Goal: Information Seeking & Learning: Learn about a topic

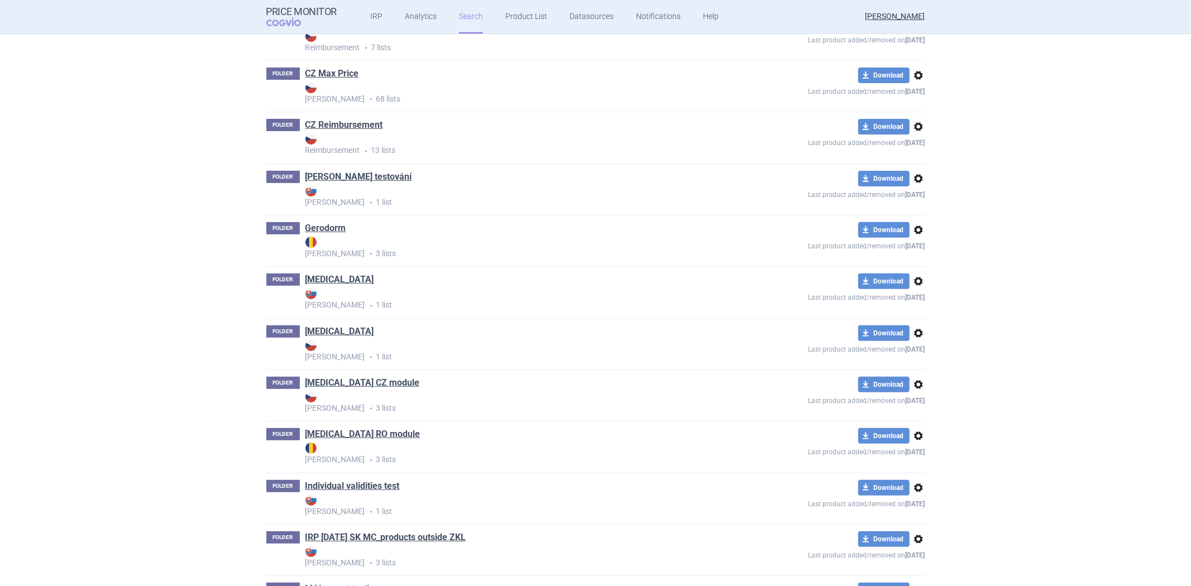
scroll to position [310, 0]
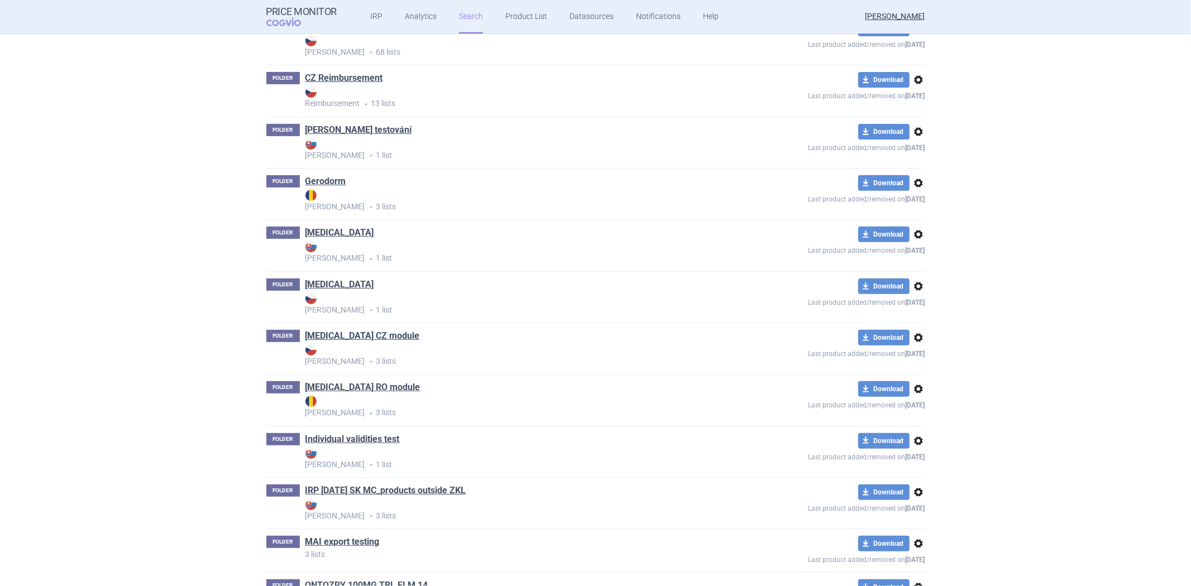
click at [360, 385] on link "[MEDICAL_DATA] RO module" at bounding box center [362, 387] width 115 height 12
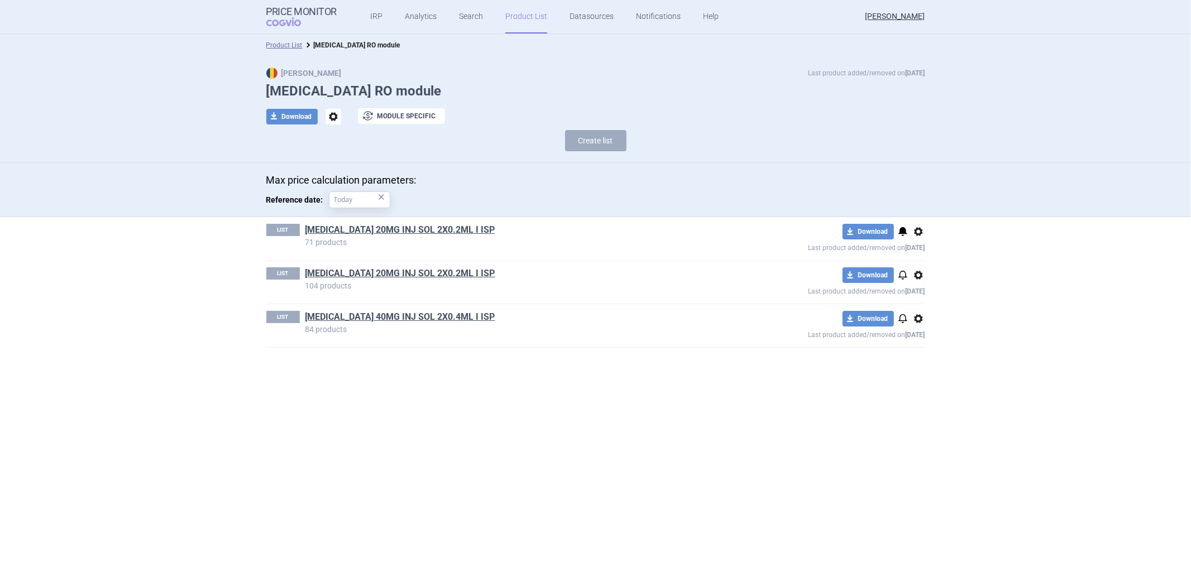
click at [384, 234] on link "[MEDICAL_DATA] 20MG INJ SOL 2X0.2ML I ISP" at bounding box center [400, 230] width 190 height 12
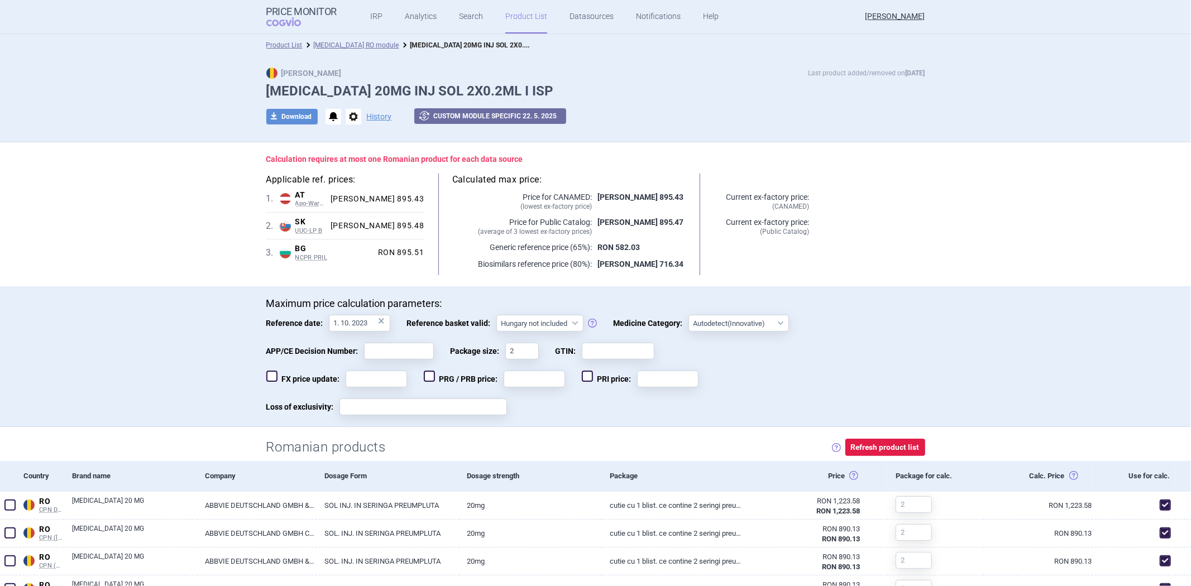
click at [289, 51] on div "Product List [MEDICAL_DATA] RO module [MEDICAL_DATA] 20MG INJ SOL 2X0.2ML I ISP" at bounding box center [595, 45] width 1191 height 22
click at [289, 45] on link "Product List" at bounding box center [284, 45] width 36 height 8
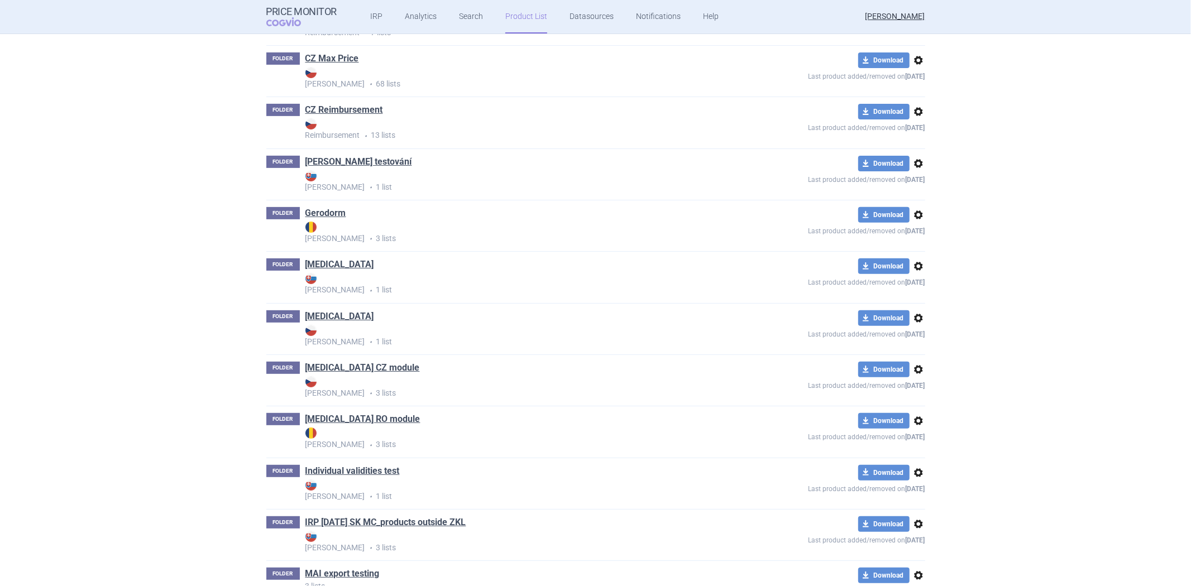
scroll to position [287, 0]
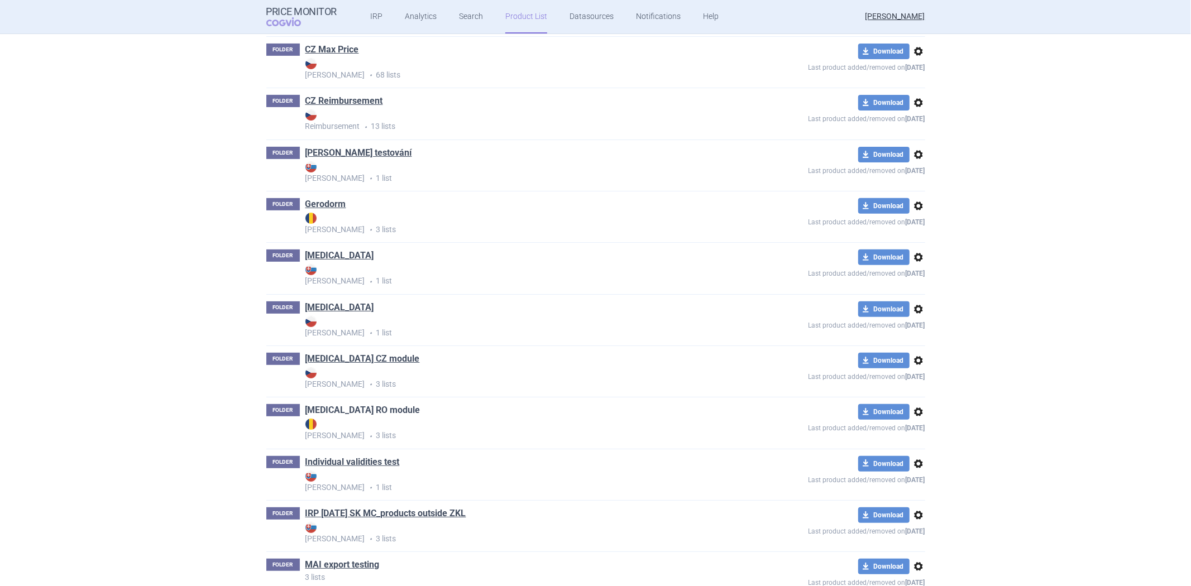
click at [351, 409] on link "[MEDICAL_DATA] RO module" at bounding box center [362, 410] width 115 height 12
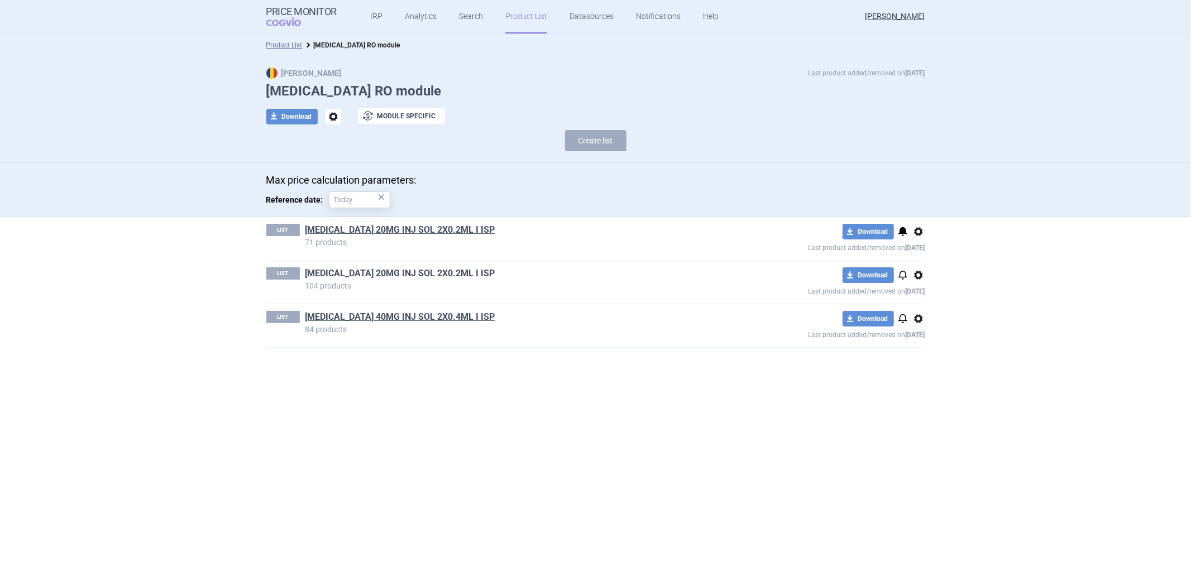
click at [368, 272] on link "[MEDICAL_DATA] 20MG INJ SOL 2X0.2ML I ISP" at bounding box center [400, 273] width 190 height 12
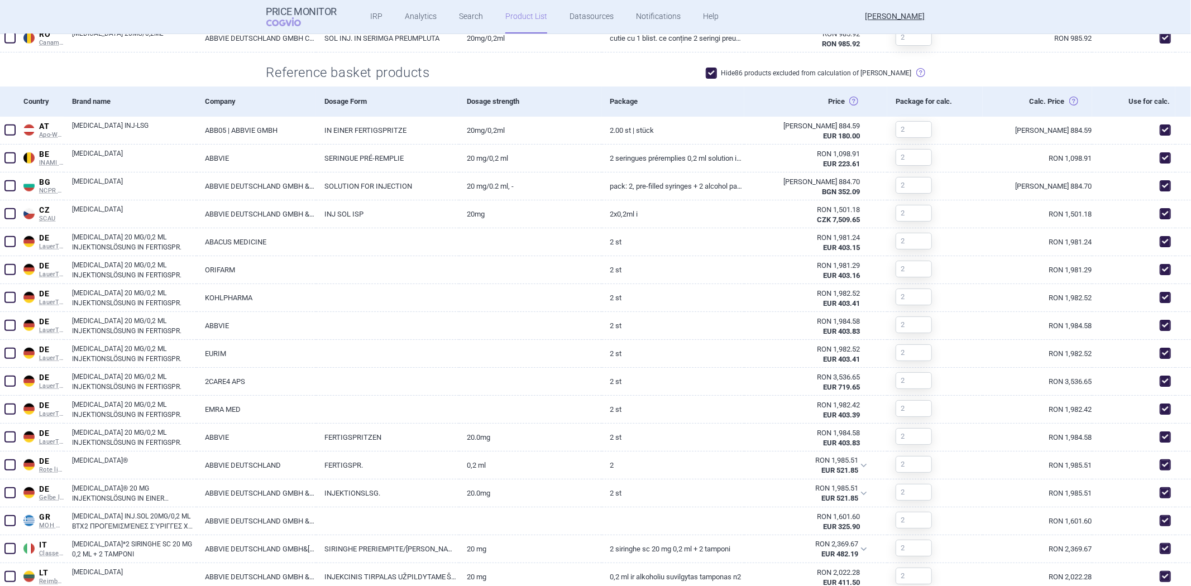
scroll to position [390, 0]
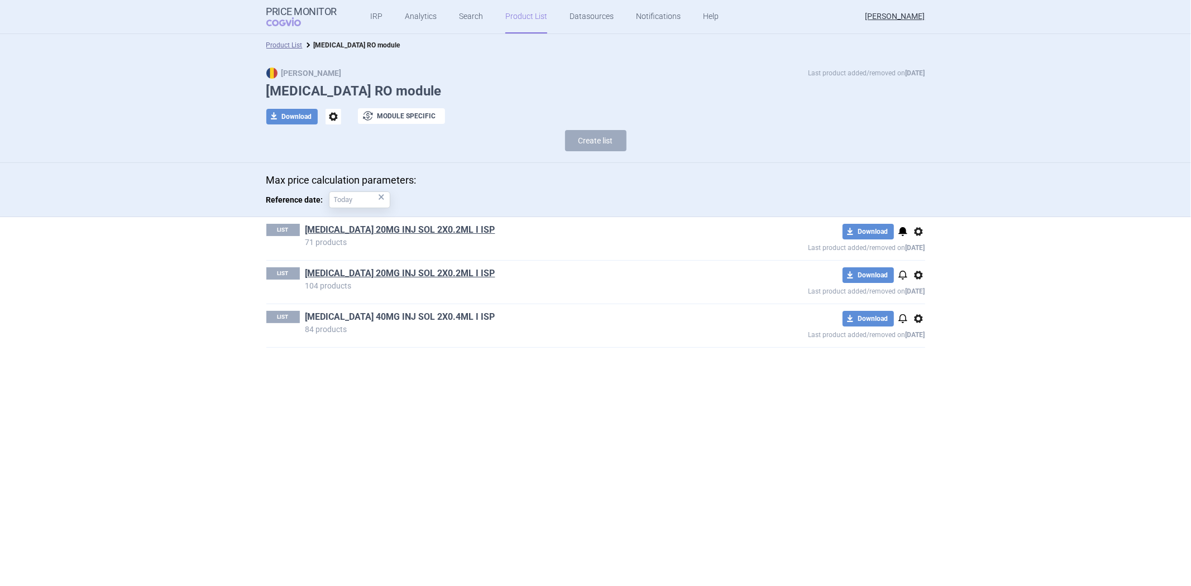
click at [411, 319] on link "[MEDICAL_DATA] 40MG INJ SOL 2X0.4ML I ISP" at bounding box center [400, 317] width 190 height 12
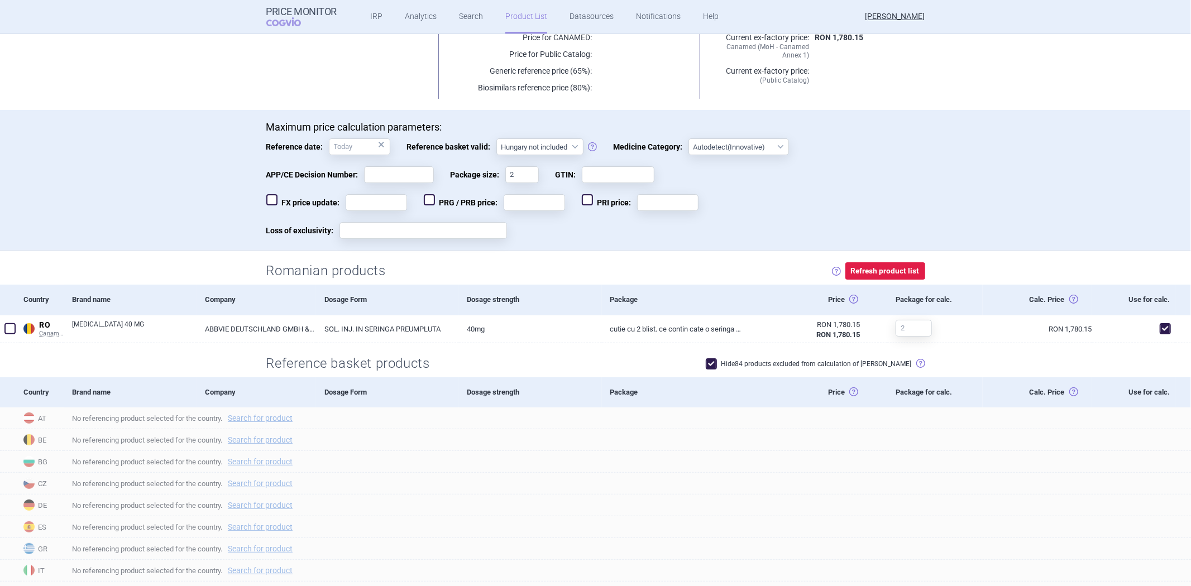
scroll to position [248, 0]
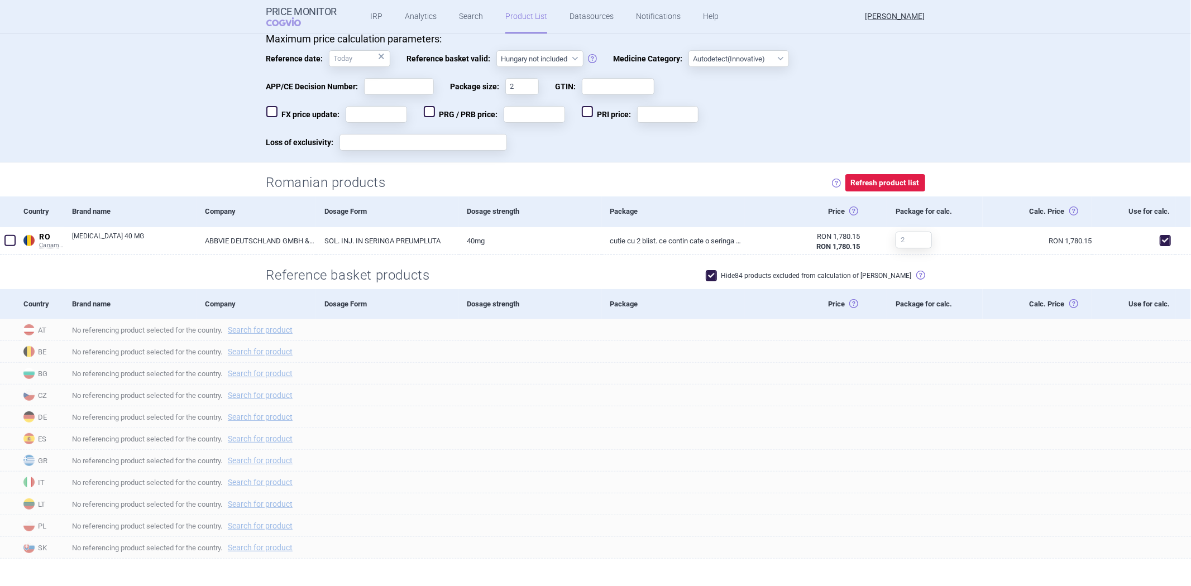
click at [752, 271] on label "Hide 84 products excluded from calculation of [PERSON_NAME]" at bounding box center [809, 275] width 206 height 11
checkbox input "false"
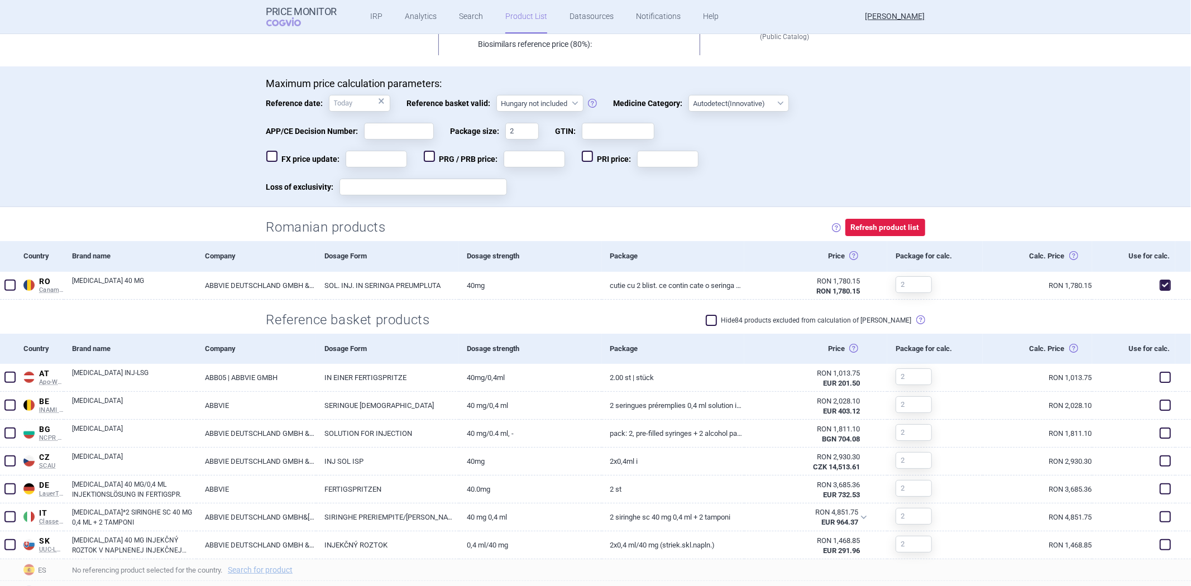
scroll to position [0, 0]
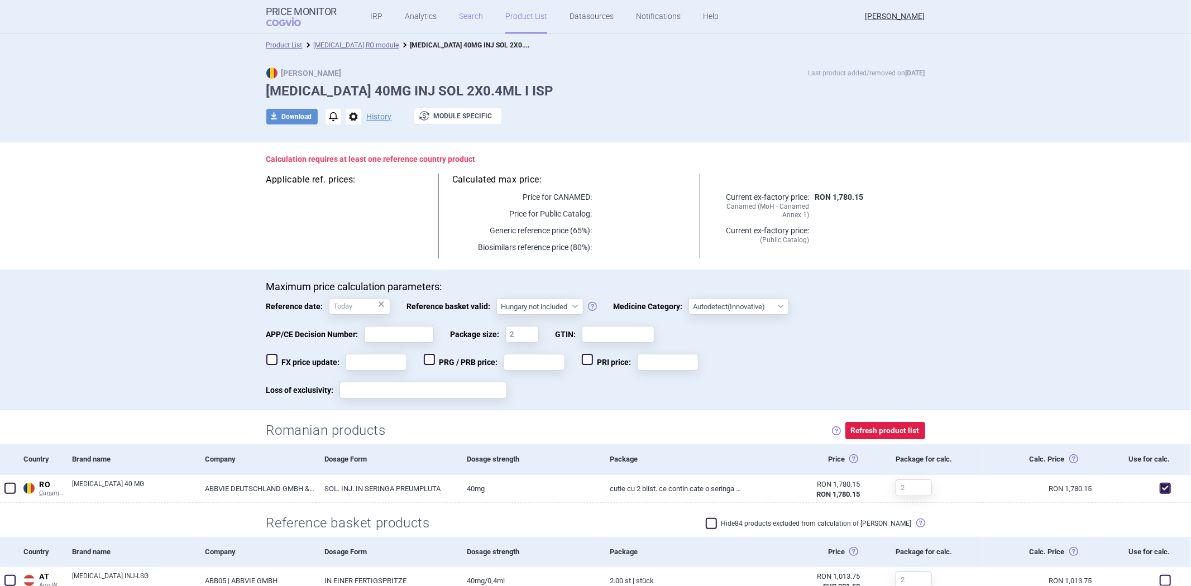
click at [470, 15] on link "Search" at bounding box center [471, 16] width 24 height 33
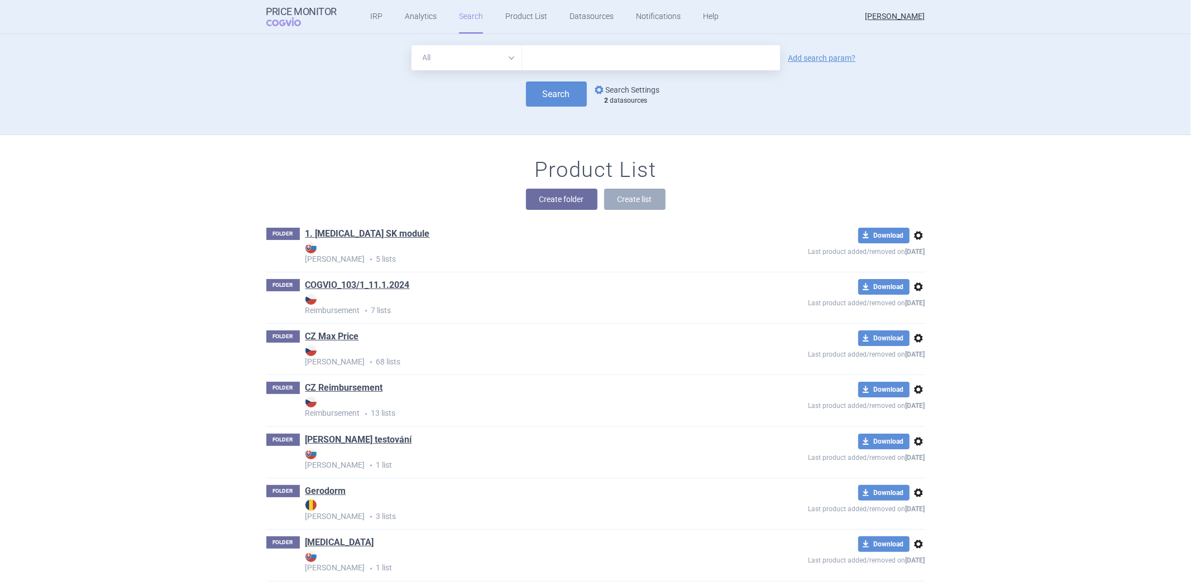
click at [632, 88] on link "options Search Settings" at bounding box center [626, 89] width 68 height 13
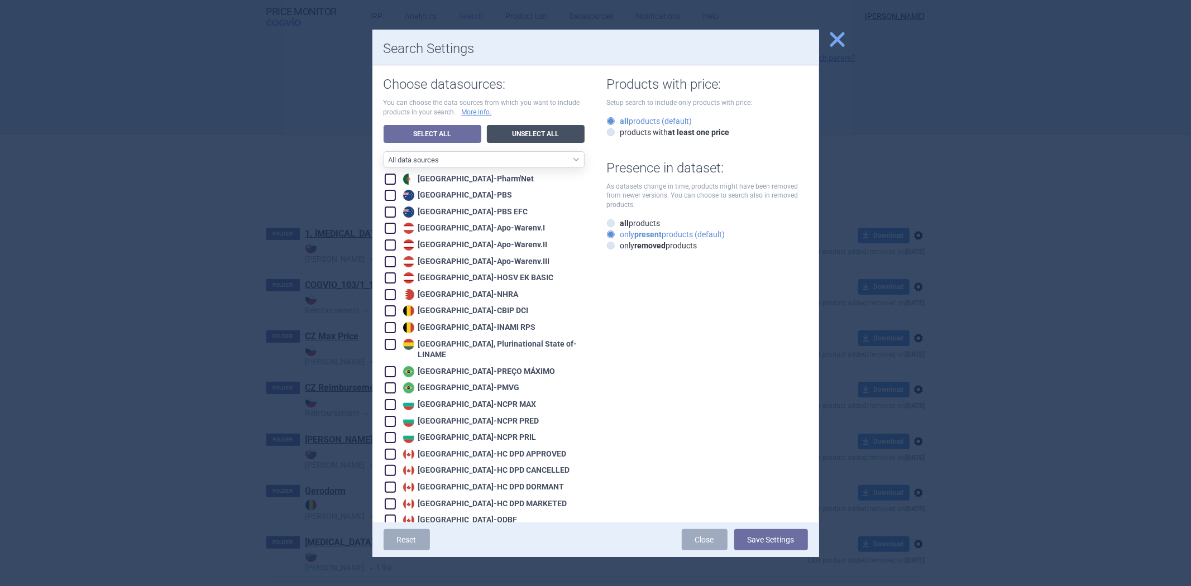
click at [564, 128] on link "Unselect All" at bounding box center [536, 134] width 98 height 18
checkbox input "false"
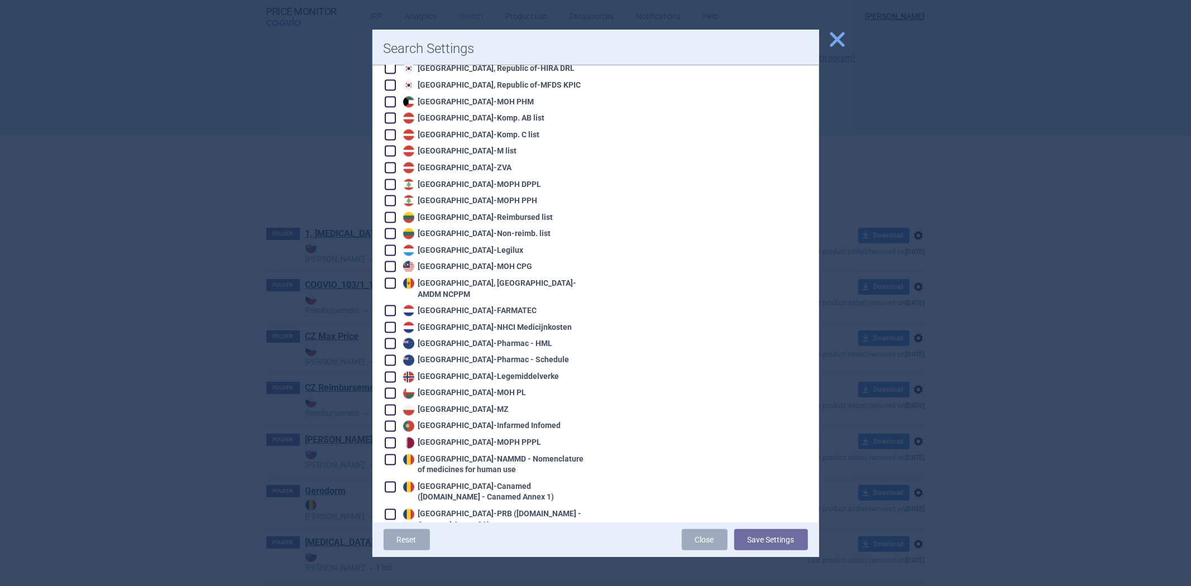
click at [442, 322] on div "Netherlands - NHCI Medicijnkosten" at bounding box center [486, 327] width 172 height 11
checkbox input "true"
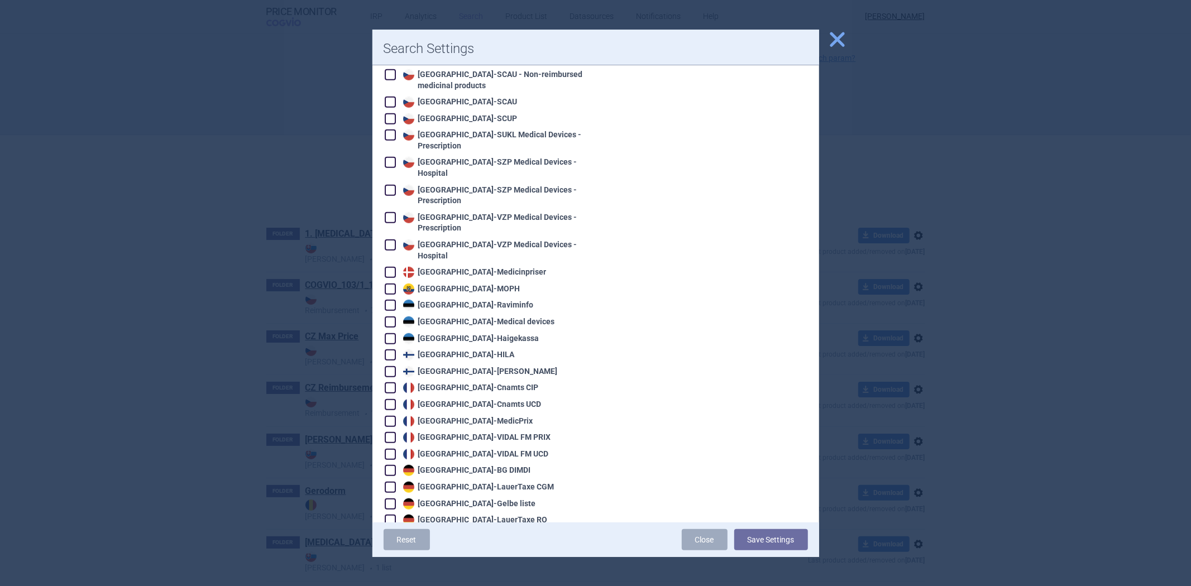
scroll to position [76, 0]
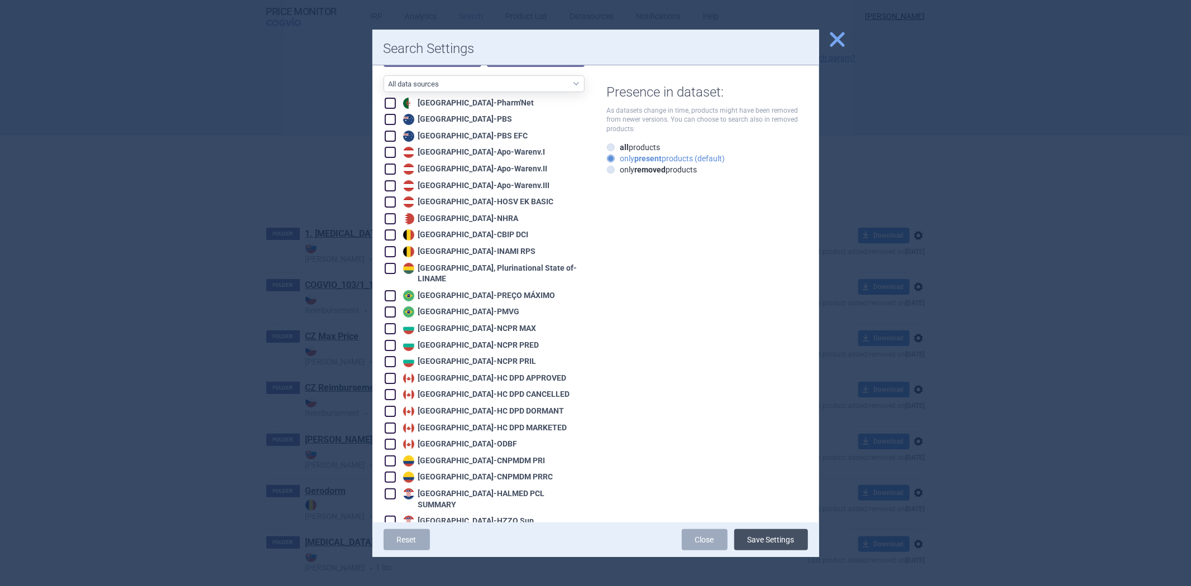
click at [758, 543] on button "Save Settings" at bounding box center [771, 539] width 74 height 21
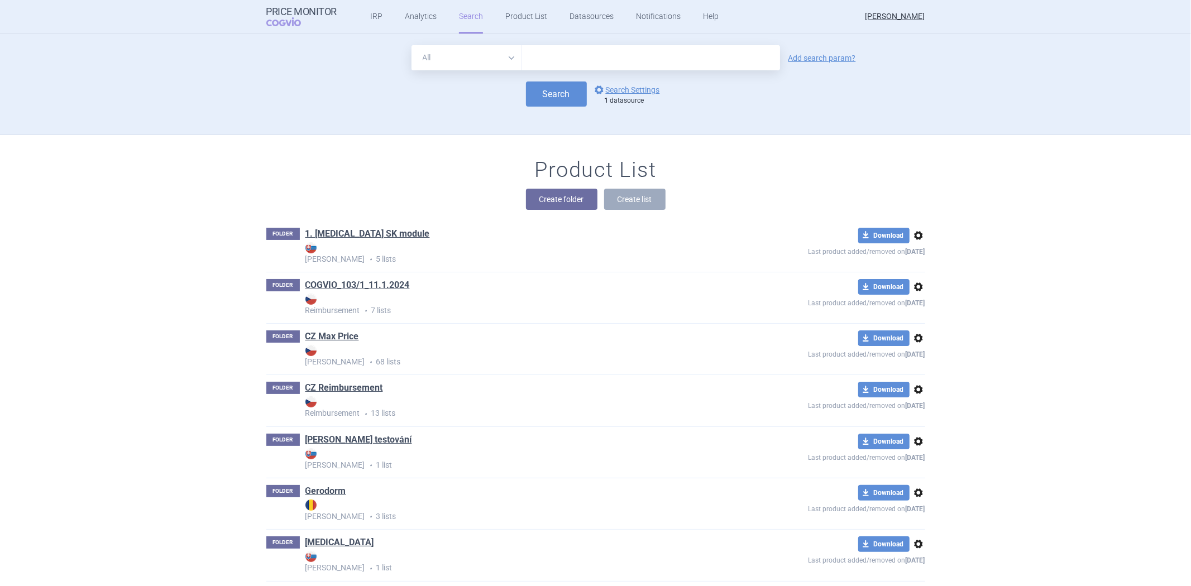
click at [559, 46] on input "text" at bounding box center [651, 57] width 258 height 25
type input "[MEDICAL_DATA]"
click at [554, 92] on button "Search" at bounding box center [556, 94] width 61 height 25
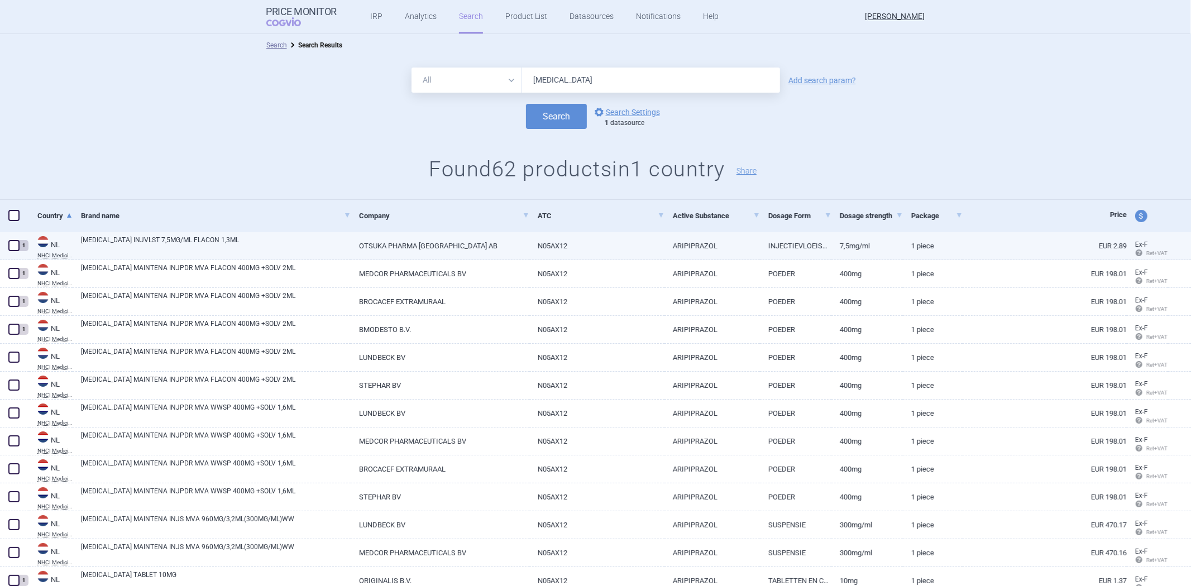
click at [17, 248] on span at bounding box center [13, 245] width 11 height 11
checkbox input "true"
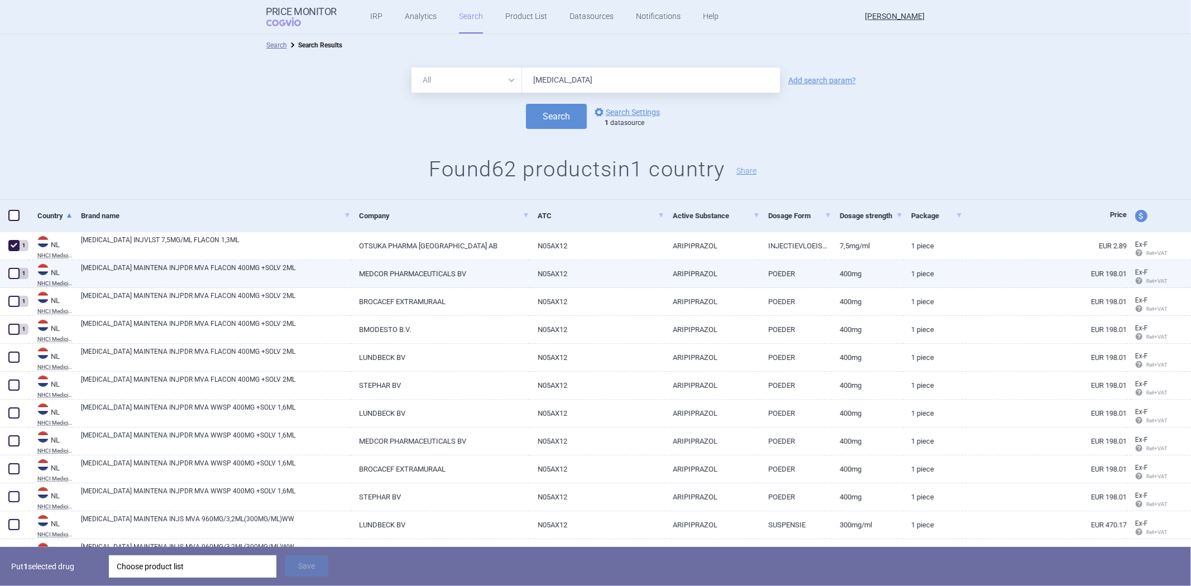
click at [9, 274] on span at bounding box center [13, 273] width 11 height 11
checkbox input "true"
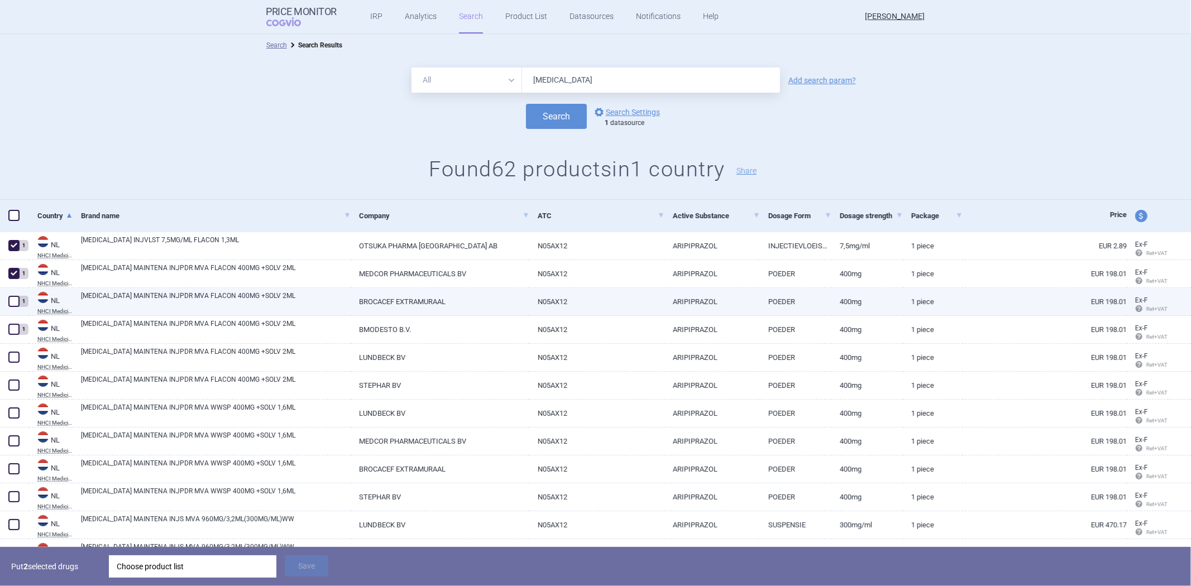
click at [9, 301] on span at bounding box center [13, 301] width 11 height 11
checkbox input "true"
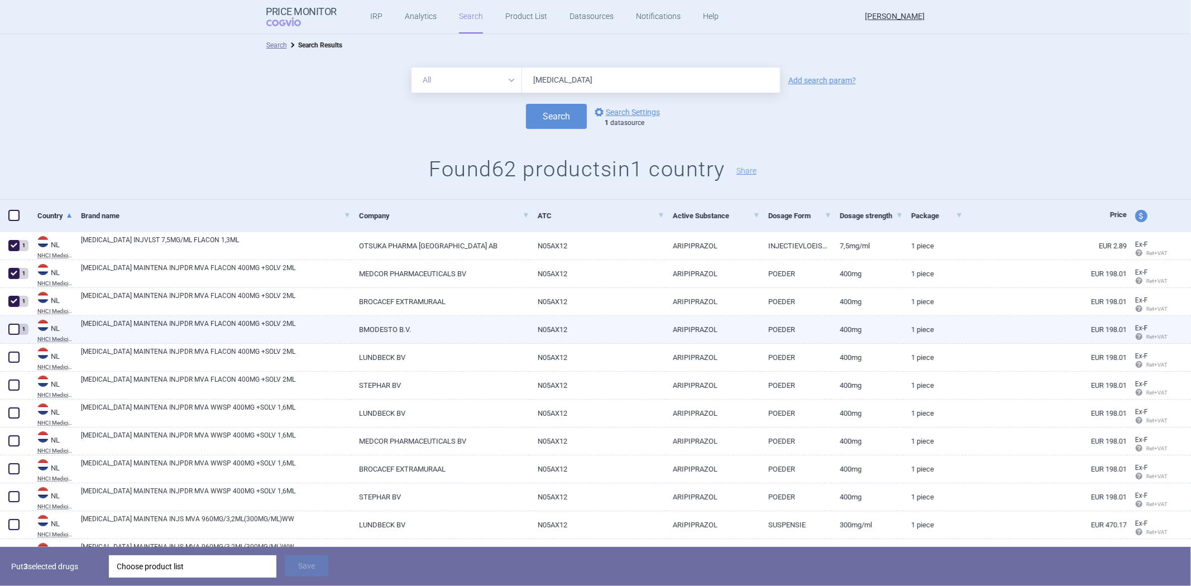
click at [15, 326] on span at bounding box center [13, 329] width 11 height 11
checkbox input "true"
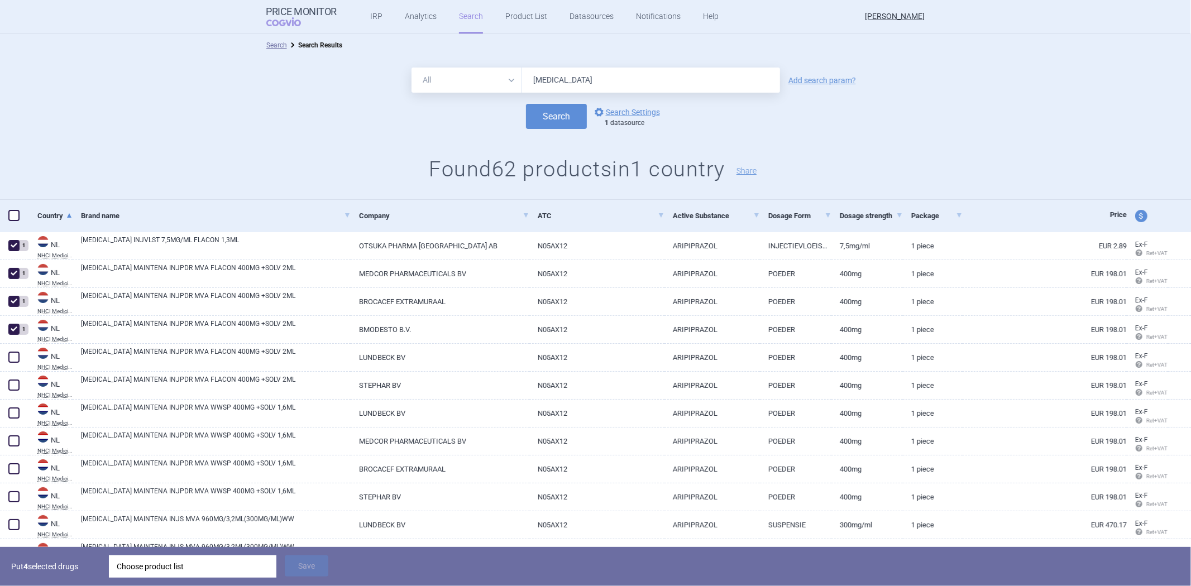
click at [157, 556] on div "Choose product list" at bounding box center [193, 567] width 152 height 22
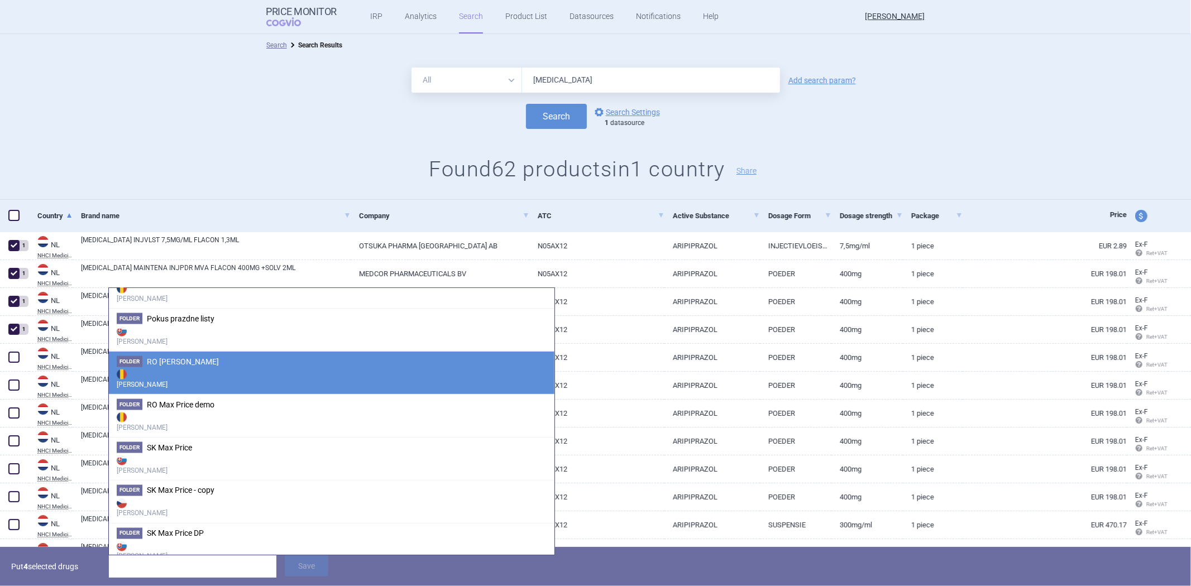
click at [230, 376] on strong "[PERSON_NAME]" at bounding box center [332, 378] width 430 height 22
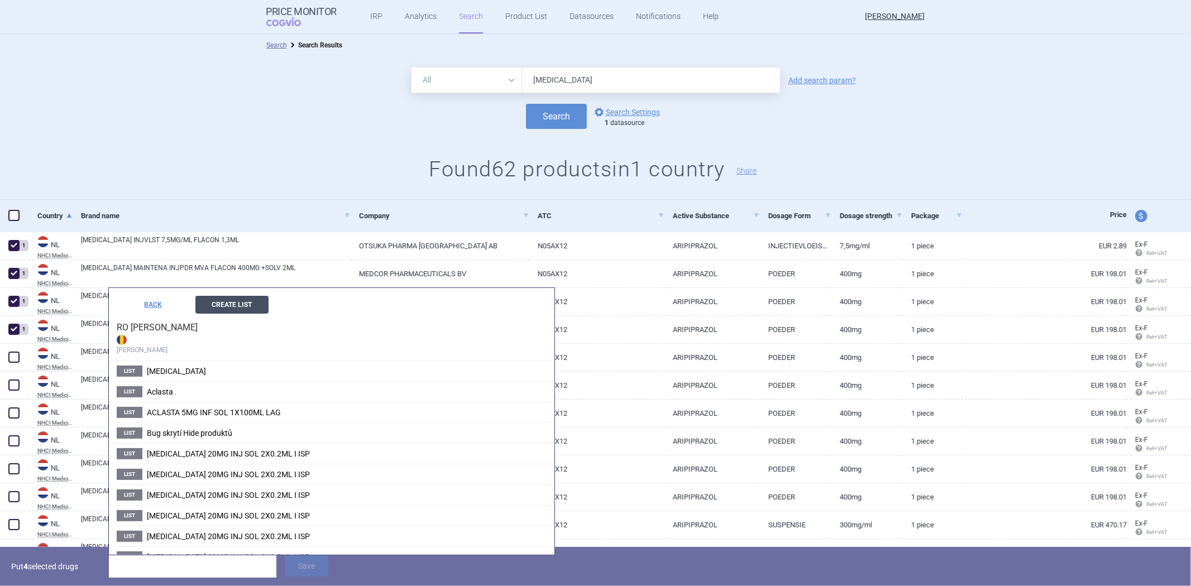
click at [224, 306] on button "Create List" at bounding box center [231, 305] width 73 height 18
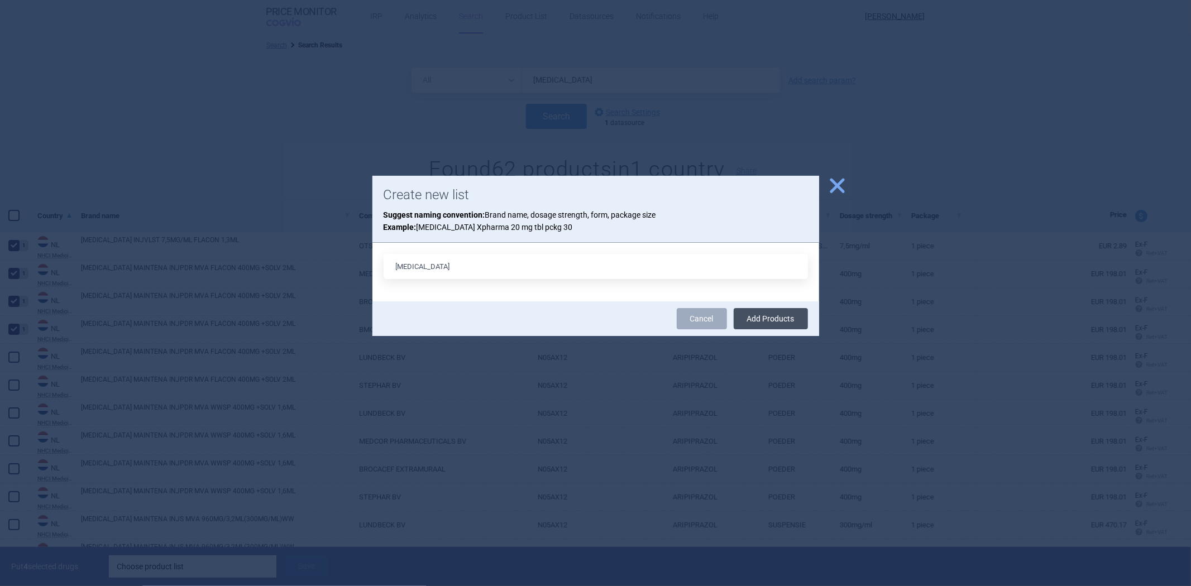
type input "[MEDICAL_DATA]"
click at [757, 321] on button "Add Products" at bounding box center [771, 318] width 74 height 21
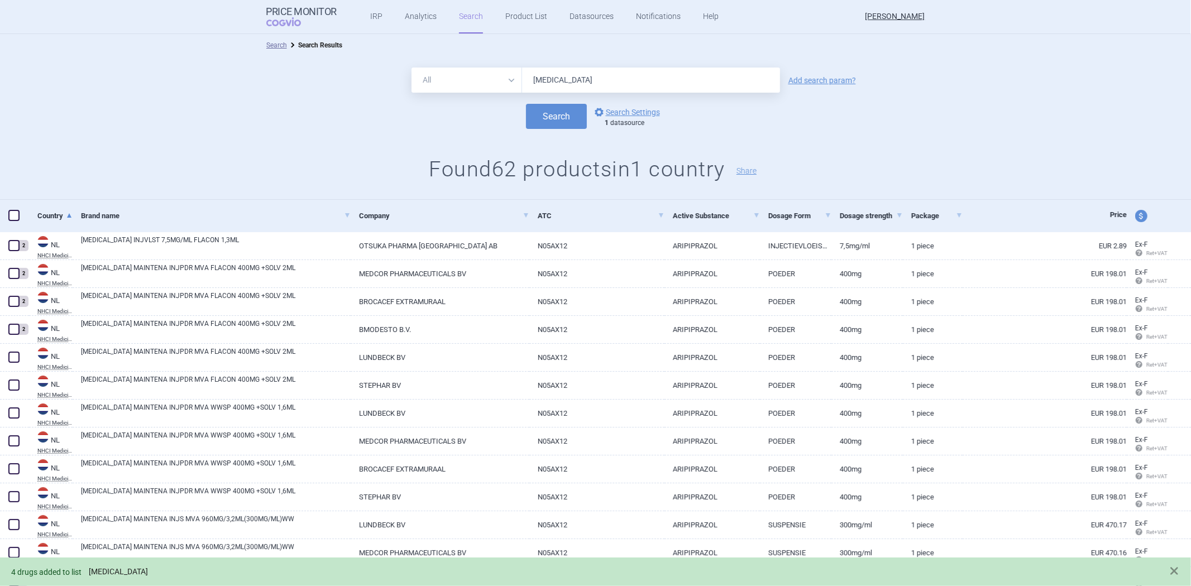
click at [107, 568] on link "[MEDICAL_DATA]" at bounding box center [118, 571] width 59 height 9
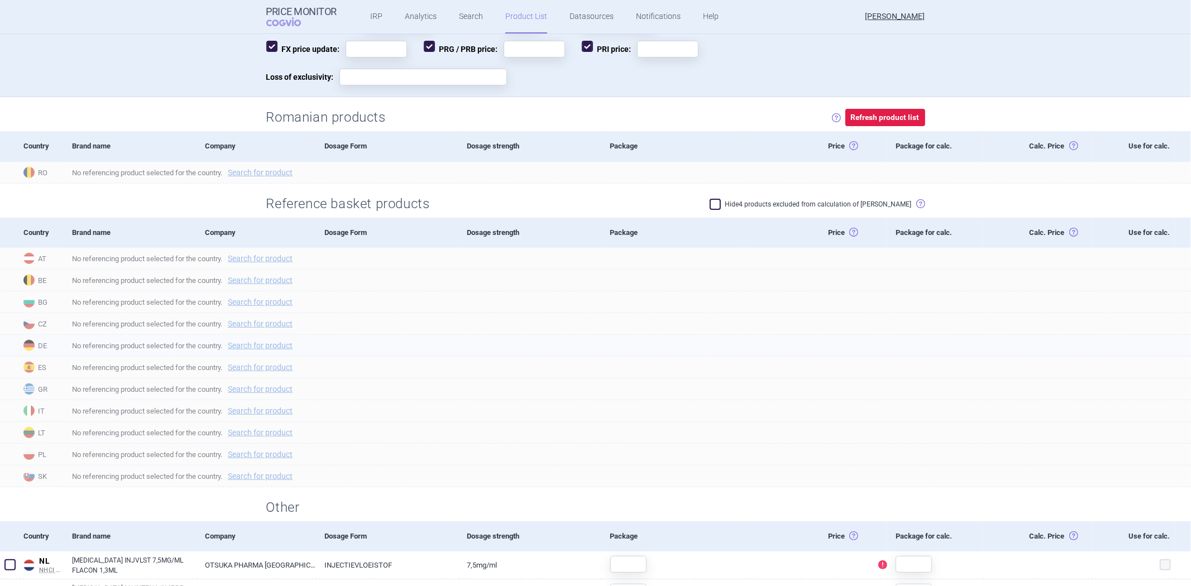
scroll to position [418, 0]
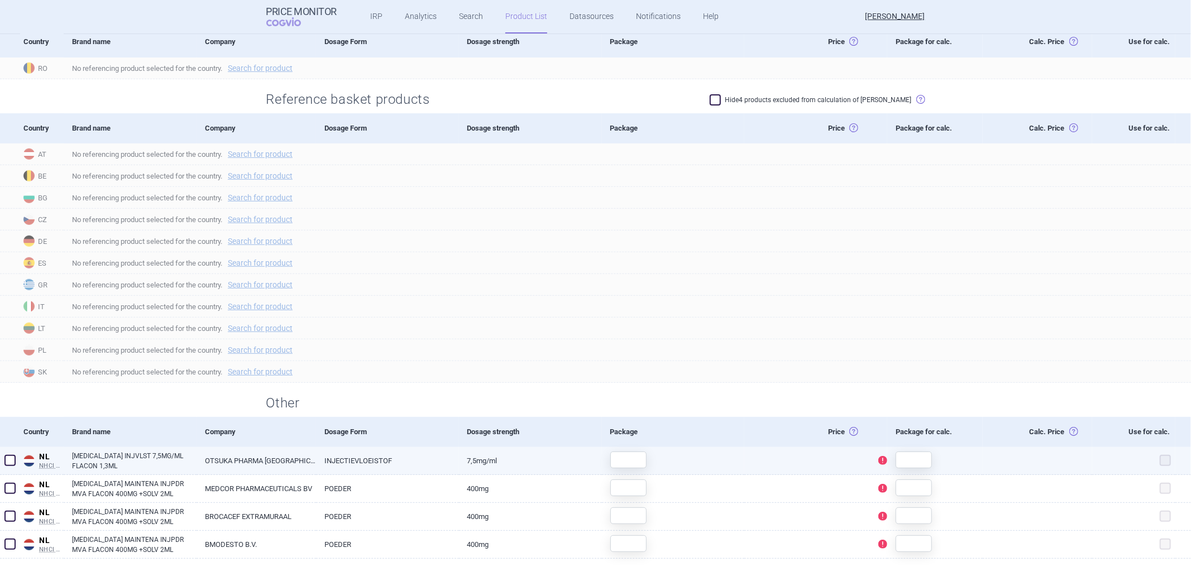
click at [638, 450] on div at bounding box center [624, 460] width 45 height 26
click at [631, 456] on input "text" at bounding box center [628, 460] width 36 height 17
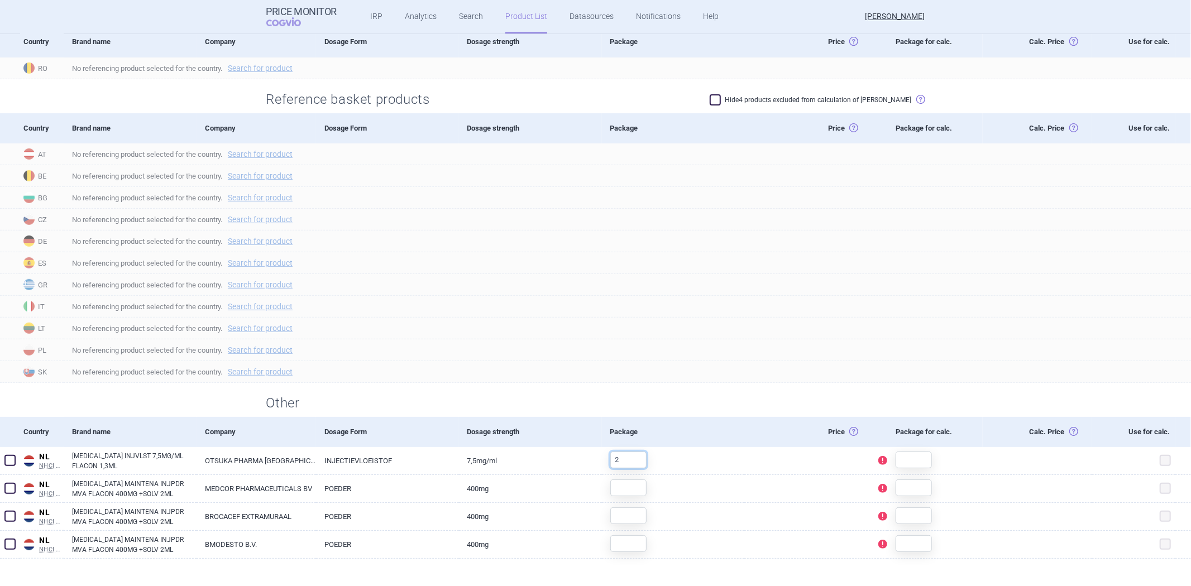
type input "2"
click at [717, 409] on h2 "Other" at bounding box center [595, 403] width 659 height 18
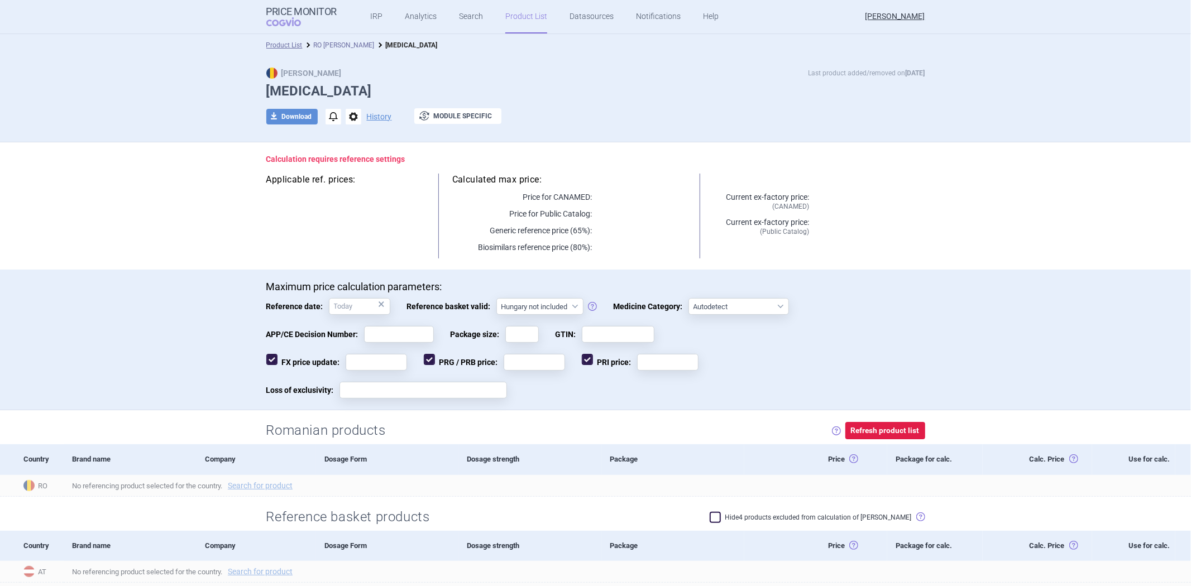
click at [333, 47] on link "RO [PERSON_NAME]" at bounding box center [344, 45] width 61 height 8
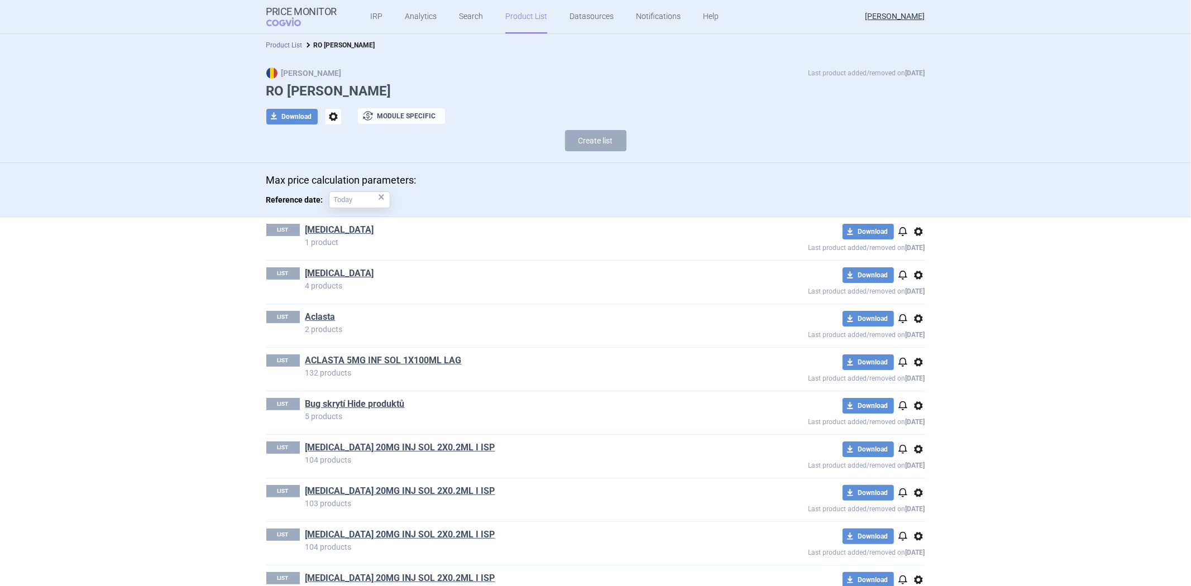
click at [288, 41] on link "Product List" at bounding box center [284, 45] width 36 height 8
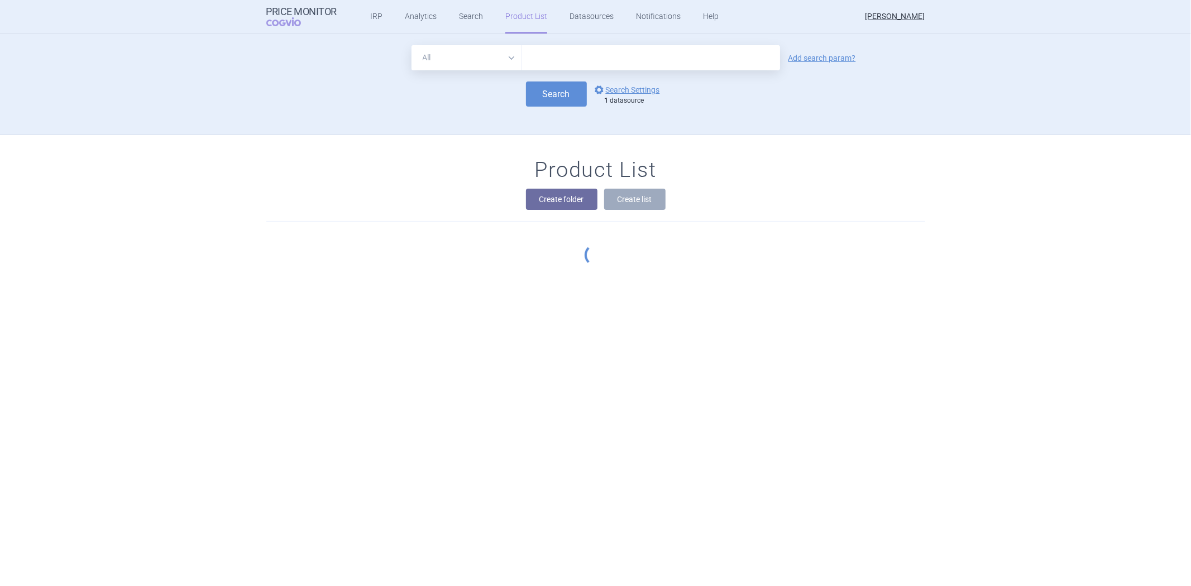
scroll to position [101, 0]
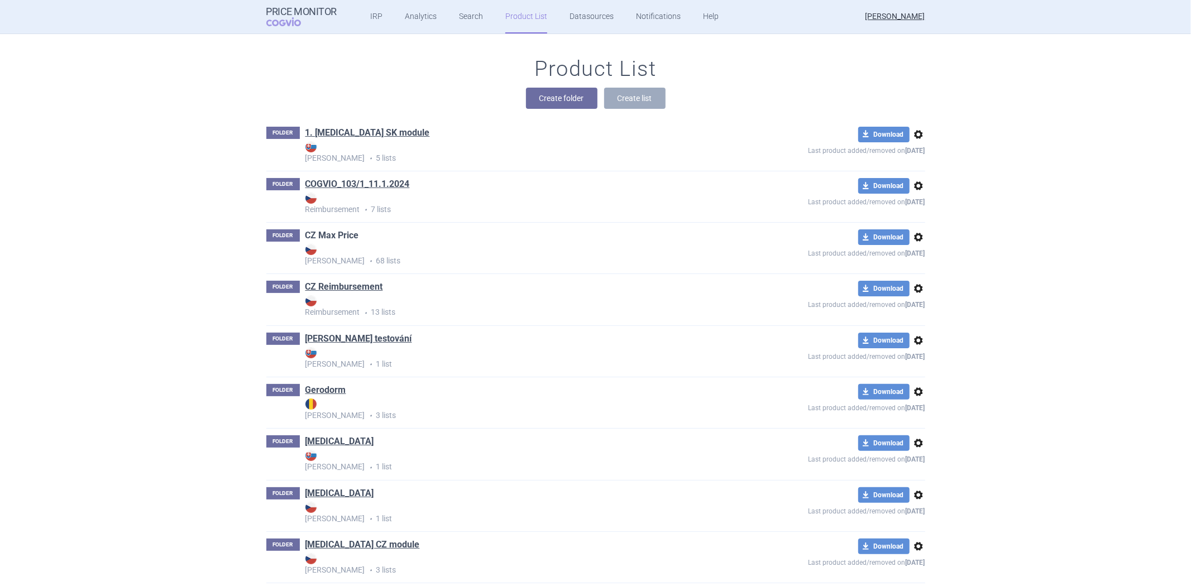
click at [338, 231] on link "CZ Max Price" at bounding box center [332, 235] width 54 height 12
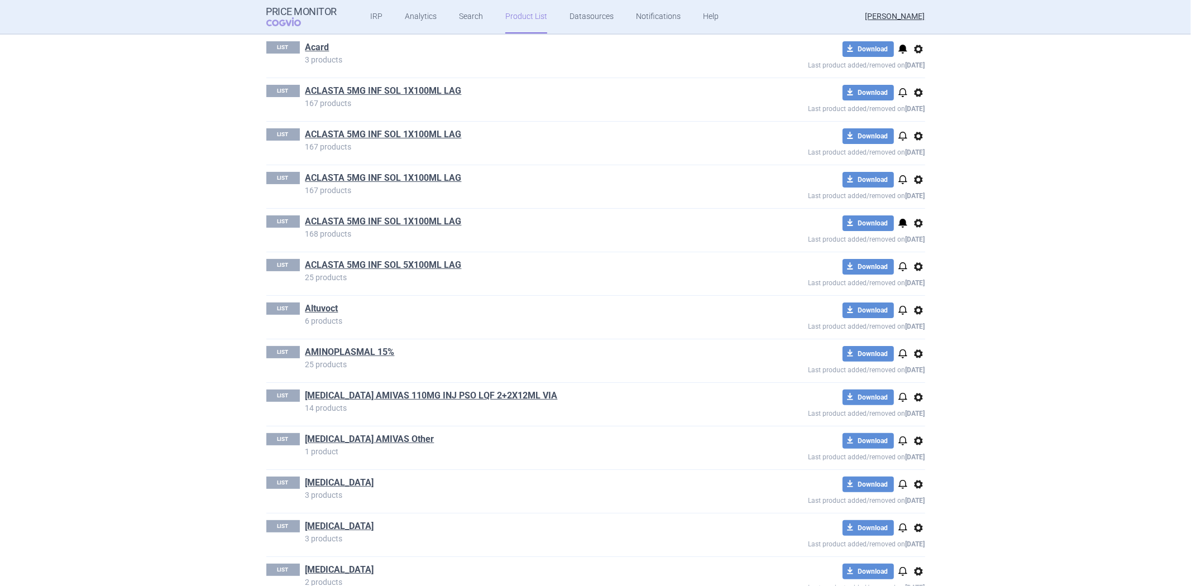
scroll to position [124, 0]
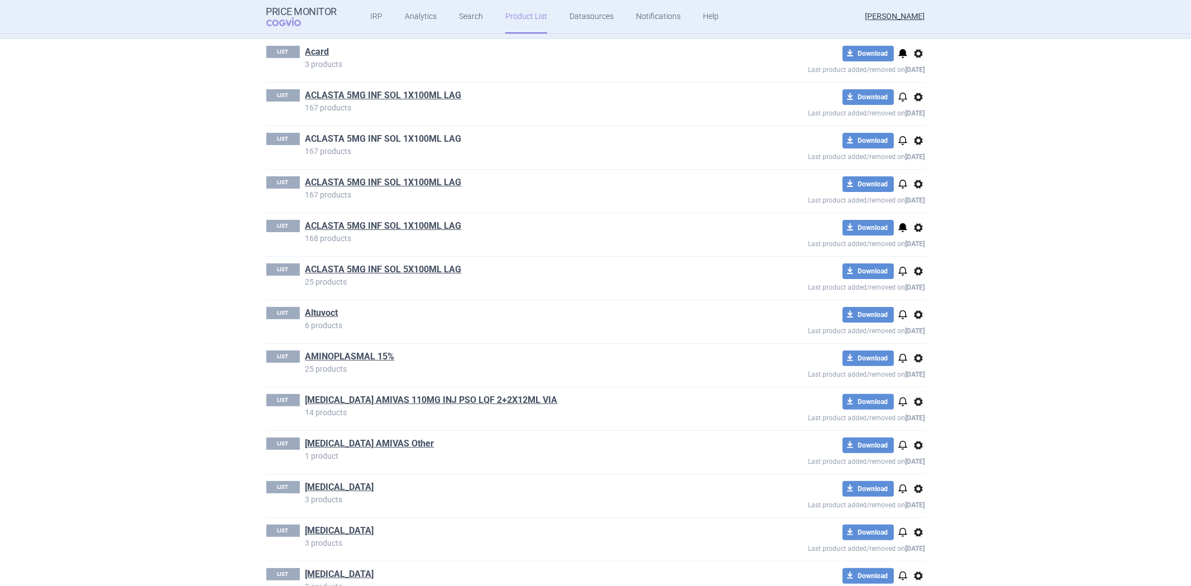
click at [377, 137] on link "ACLASTA 5MG INF SOL 1X100ML LAG" at bounding box center [383, 139] width 156 height 12
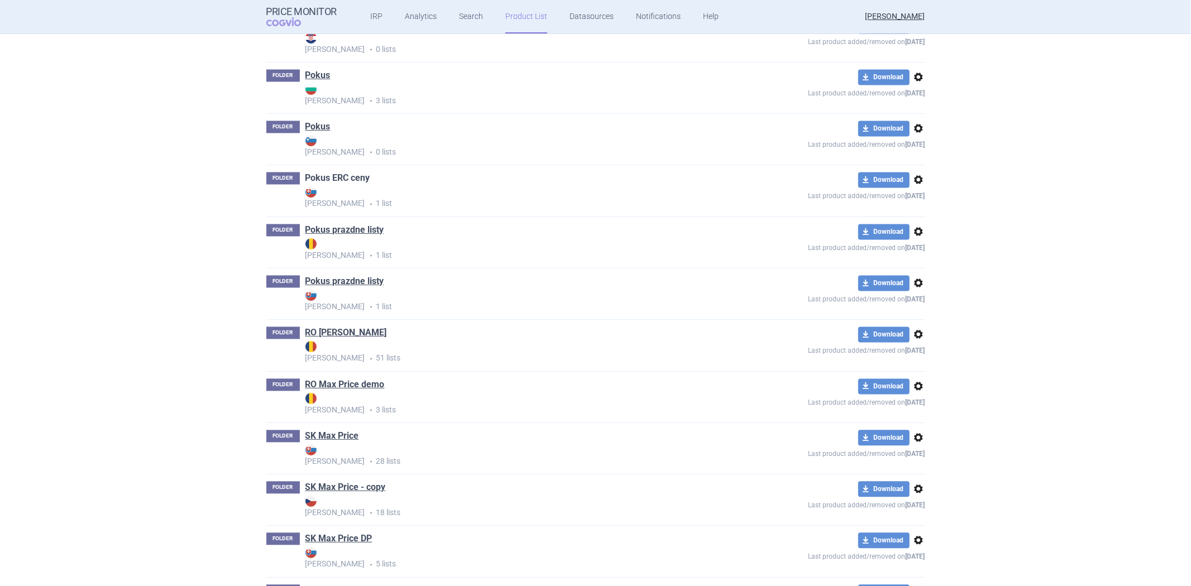
scroll to position [1962, 0]
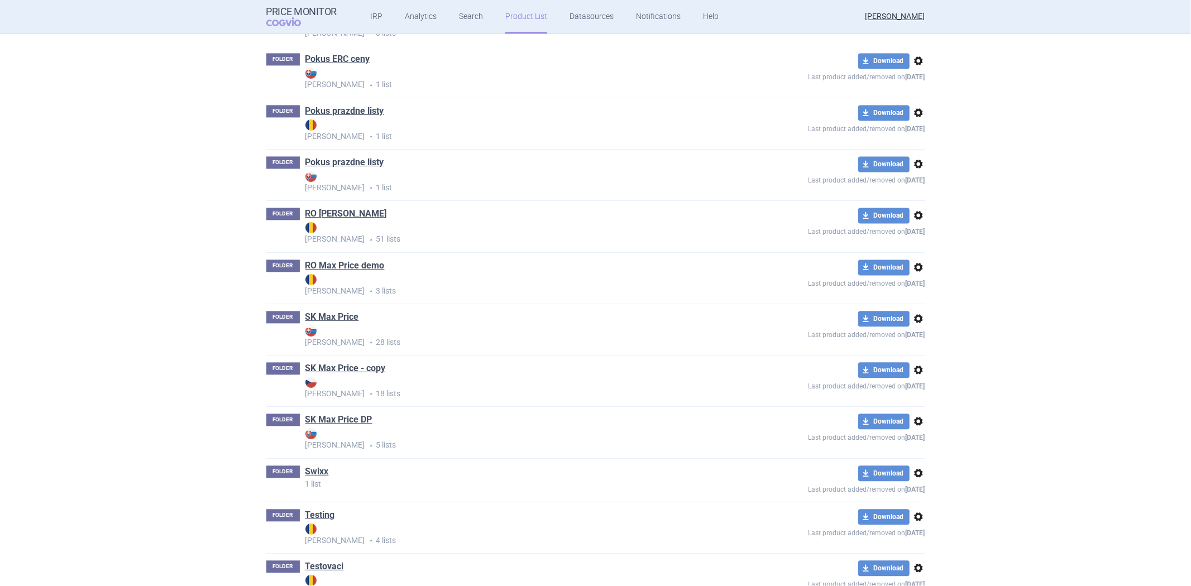
click at [322, 210] on div "FOLDER RO [PERSON_NAME] [PERSON_NAME] • 51 lists download Download options Last…" at bounding box center [595, 226] width 659 height 51
click at [322, 217] on link "RO [PERSON_NAME]" at bounding box center [346, 214] width 82 height 12
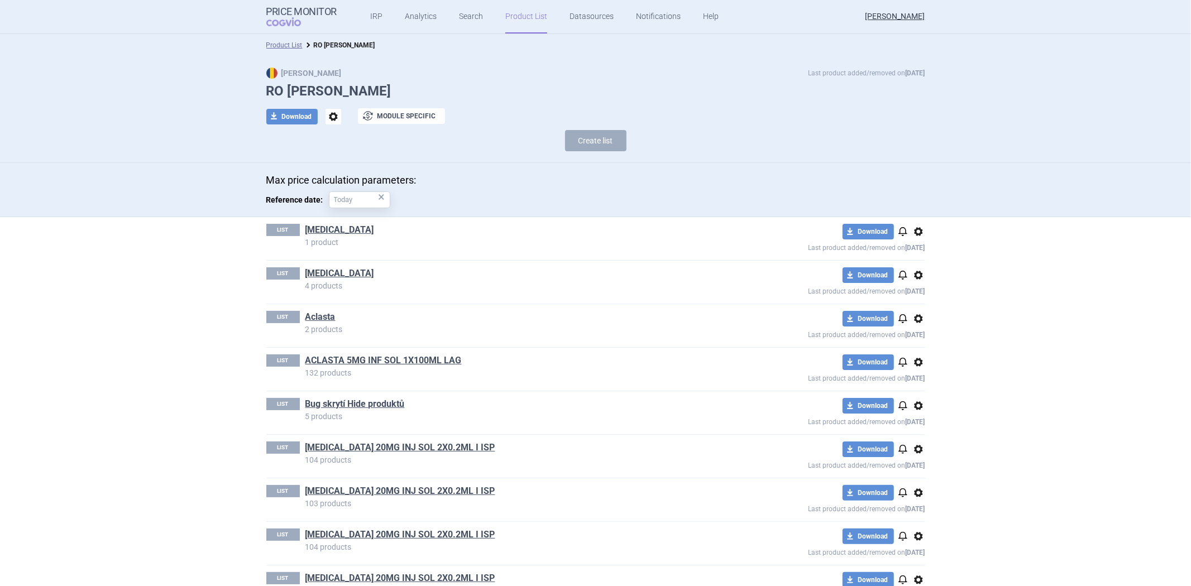
click at [300, 264] on div "LIST [MEDICAL_DATA] 4 products download Download notifications options Last pro…" at bounding box center [595, 282] width 659 height 43
click at [305, 265] on div "LIST [MEDICAL_DATA] 4 products download Download notifications options Last pro…" at bounding box center [595, 282] width 659 height 43
click at [306, 269] on link "[MEDICAL_DATA]" at bounding box center [339, 273] width 69 height 12
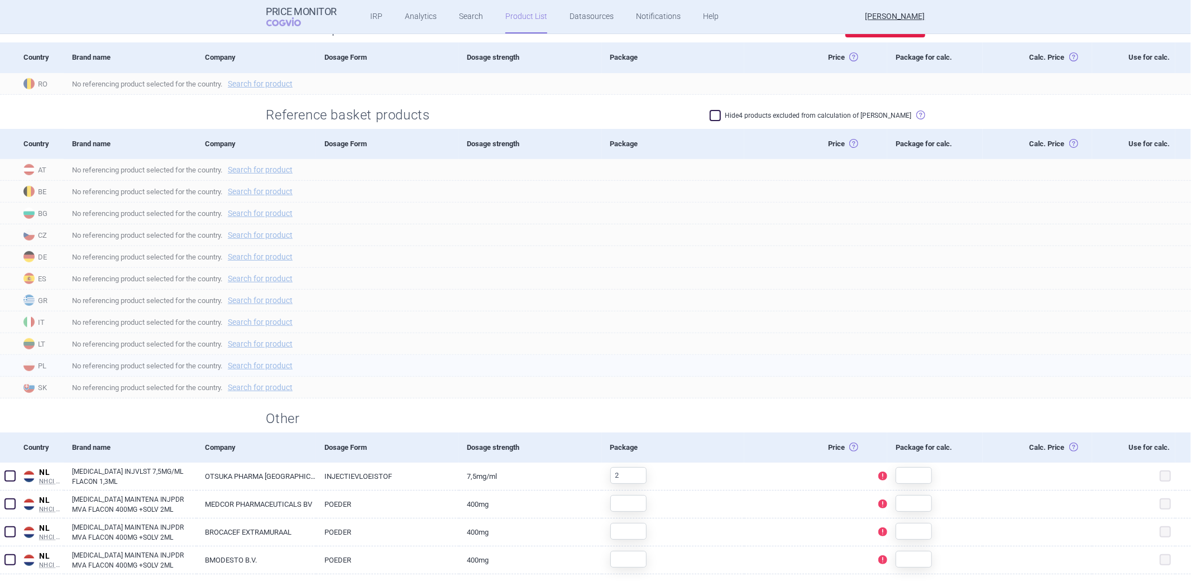
scroll to position [418, 0]
